Goal: Task Accomplishment & Management: Manage account settings

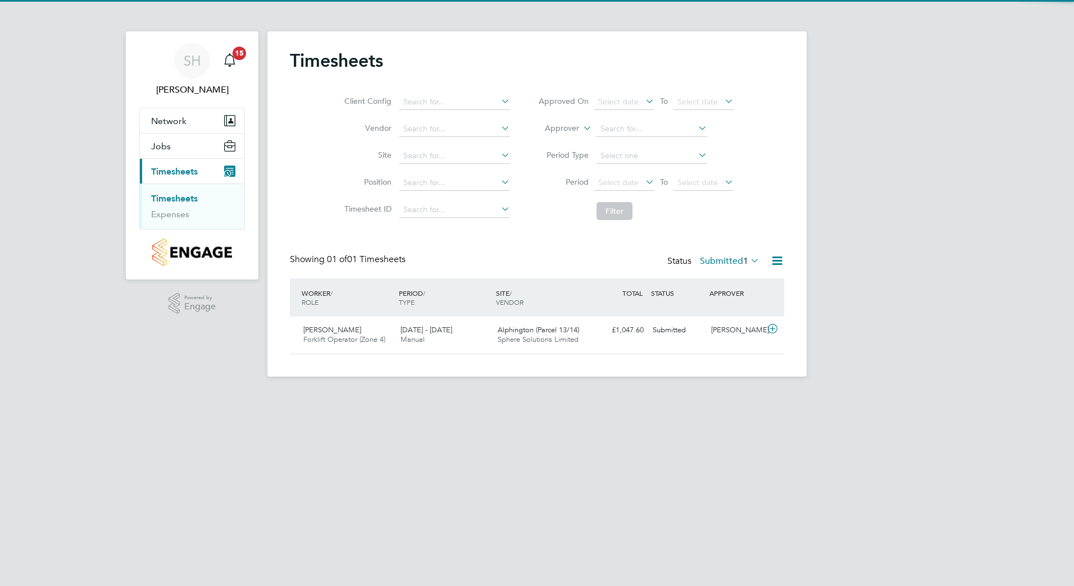
scroll to position [29, 98]
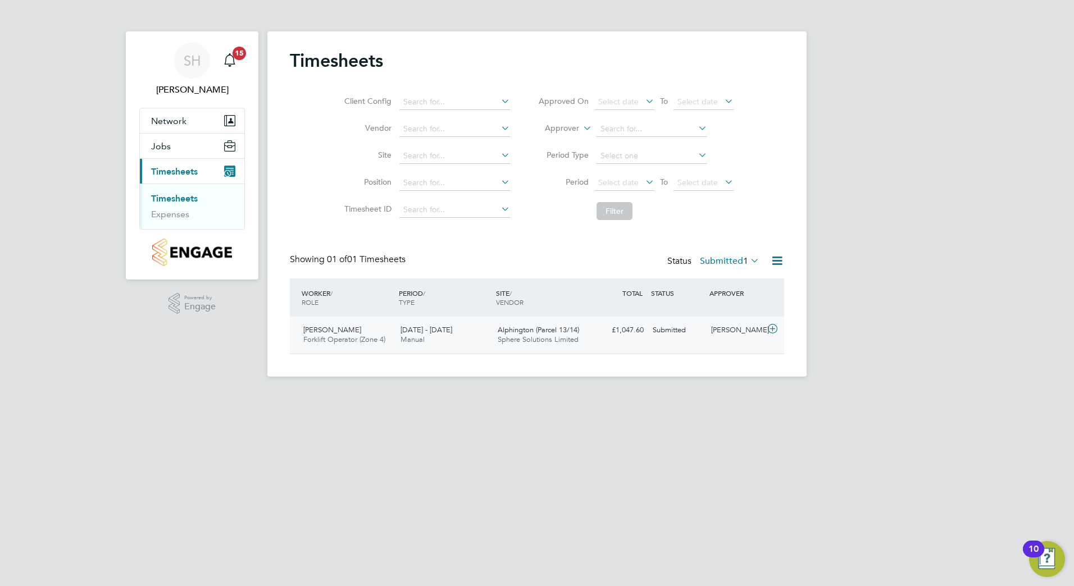
click at [358, 334] on div "[PERSON_NAME] Forklift Operator (Zone 4) [DATE] - [DATE]" at bounding box center [347, 335] width 97 height 28
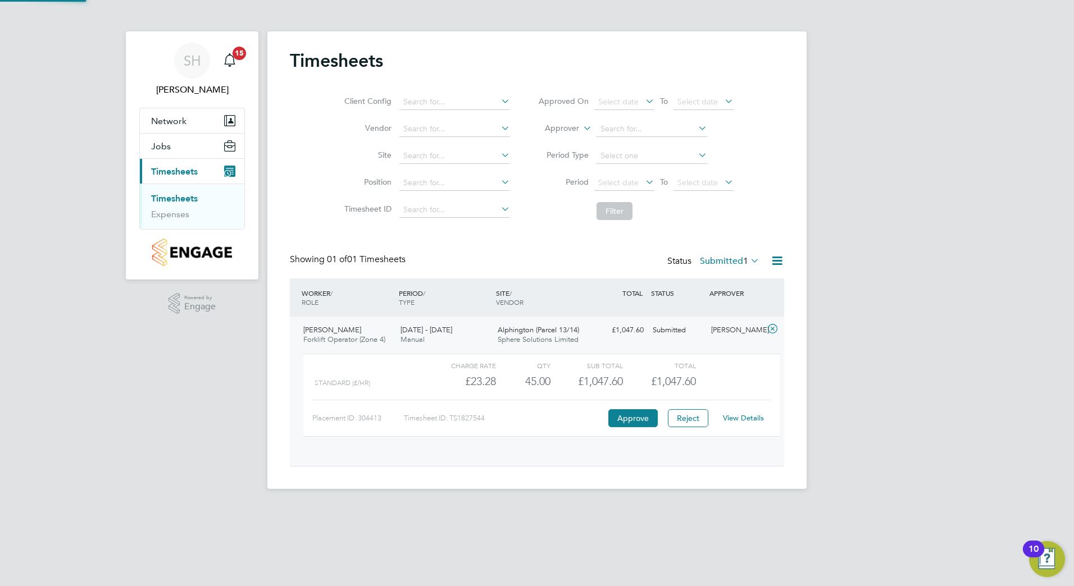
scroll to position [19, 110]
click at [635, 416] on button "Approve" at bounding box center [632, 418] width 49 height 18
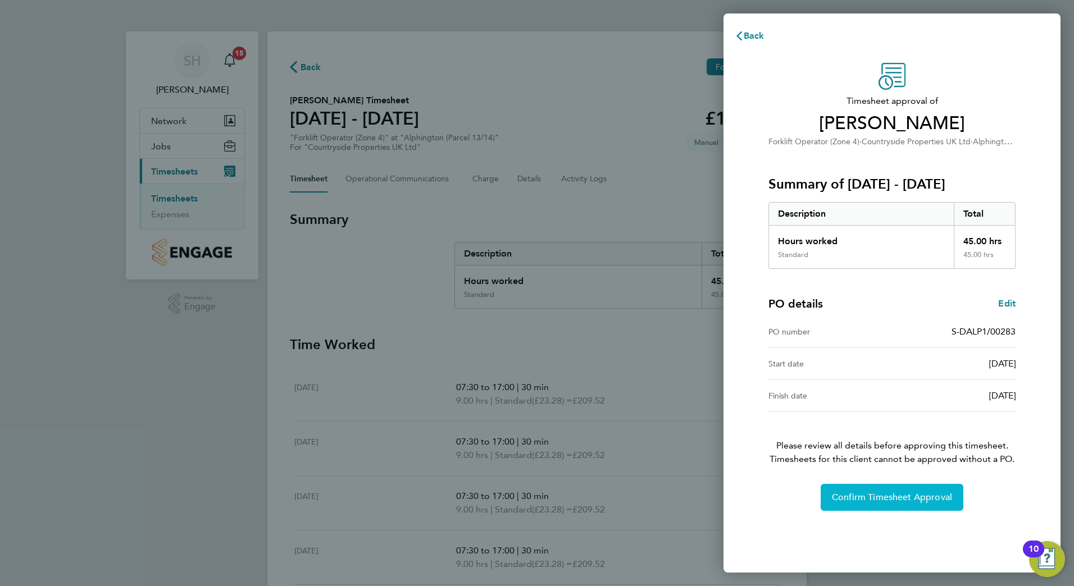
click at [887, 497] on span "Confirm Timesheet Approval" at bounding box center [892, 497] width 120 height 11
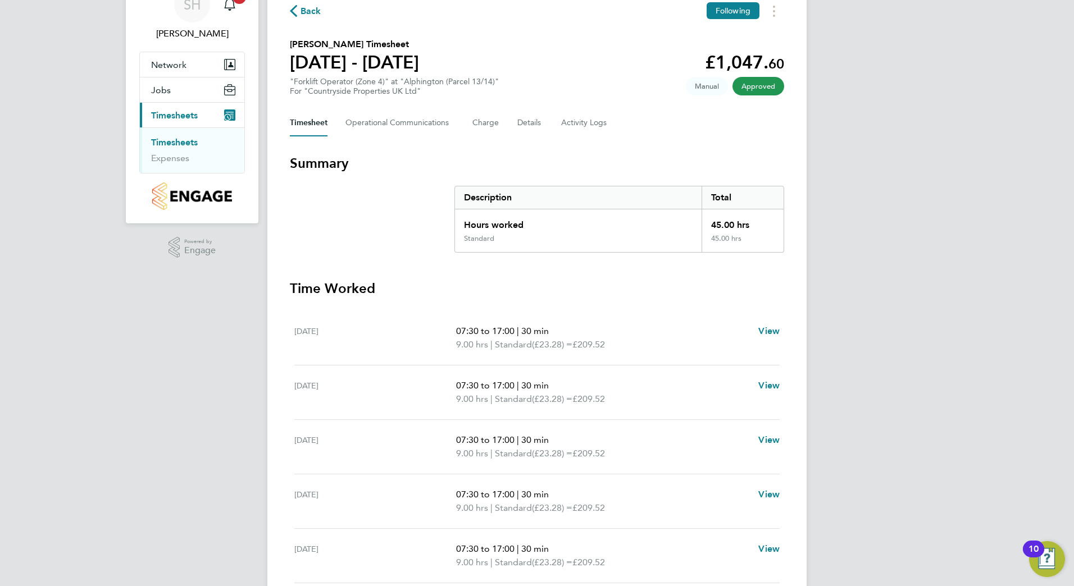
scroll to position [112, 0]
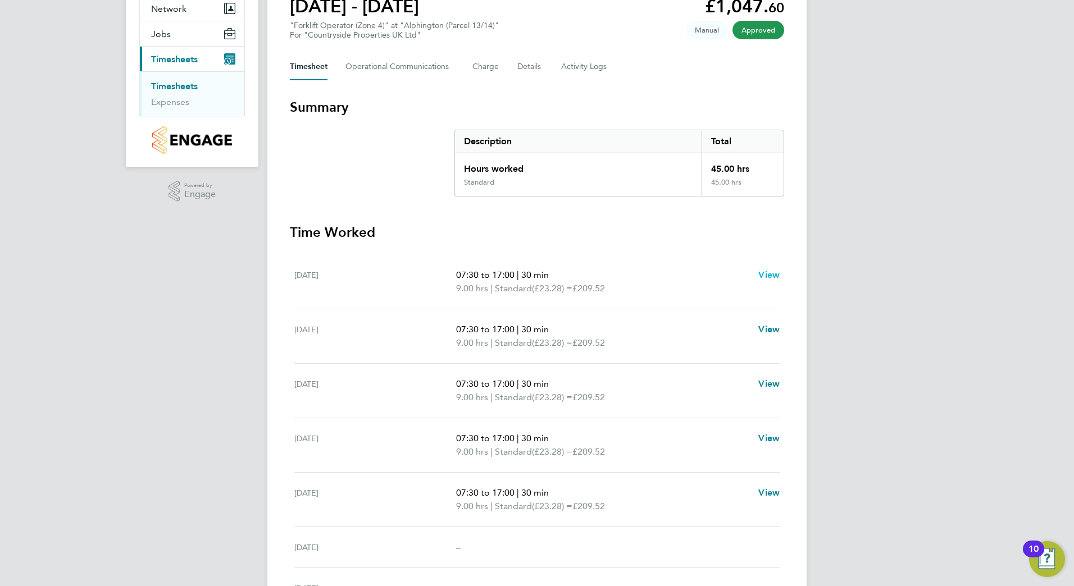
click at [765, 271] on span "View" at bounding box center [768, 275] width 21 height 11
select select "30"
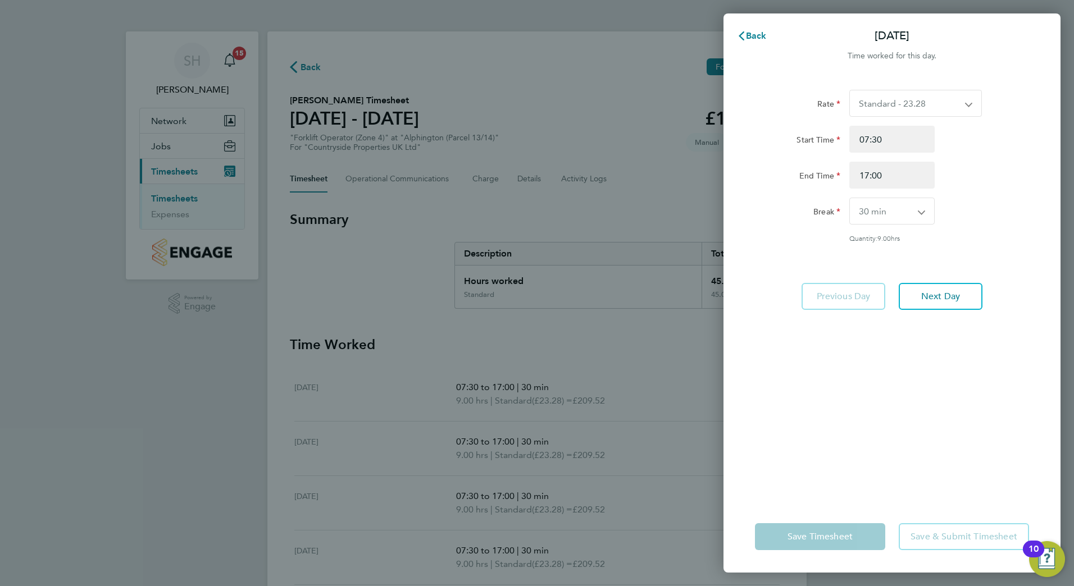
click at [966, 106] on select "Standard - 23.28" at bounding box center [909, 103] width 118 height 26
click at [605, 155] on div "Back Mon 15 Sep Time worked for this day. Rate Standard - 23.28 Start Time 07:3…" at bounding box center [537, 293] width 1074 height 586
